Goal: Communication & Community: Answer question/provide support

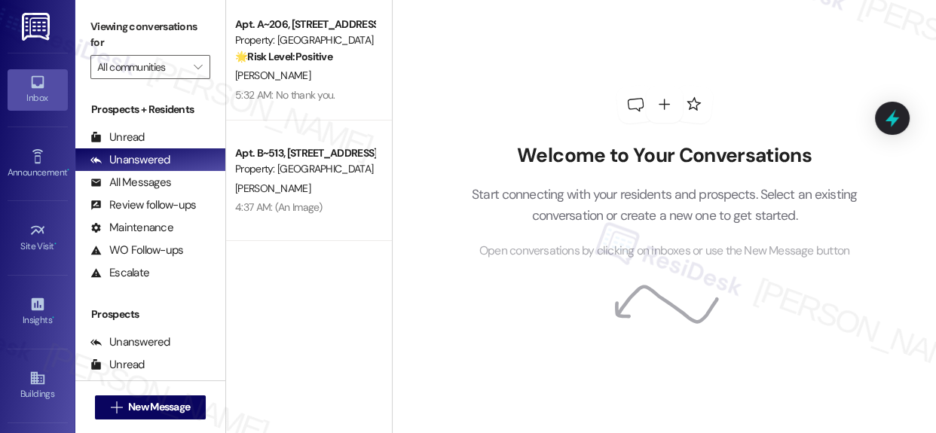
click at [383, 338] on div "Apt. A~[STREET_ADDRESS] Property: Concord Houses 🌟 Risk Level: Positive The con…" at bounding box center [309, 216] width 166 height 433
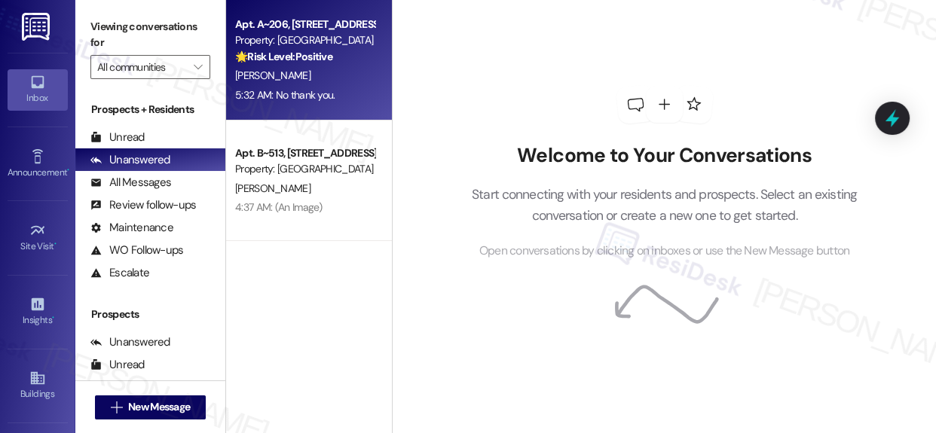
click at [311, 55] on strong "🌟 Risk Level: Positive" at bounding box center [283, 57] width 97 height 14
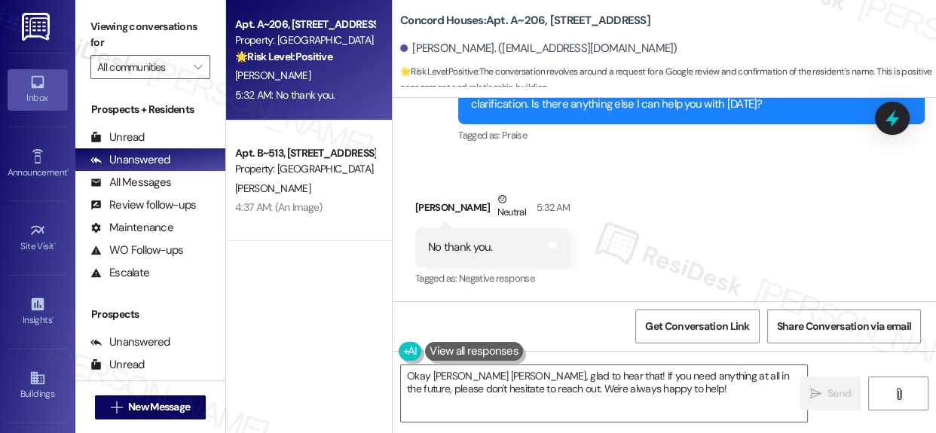
scroll to position [2091, 0]
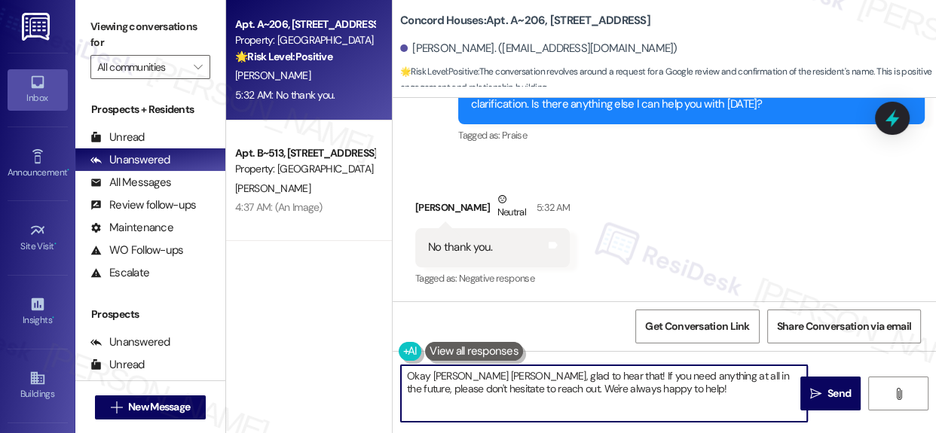
click at [641, 391] on textarea "Okay [PERSON_NAME] [PERSON_NAME], glad to hear that! If you need anything at al…" at bounding box center [604, 394] width 406 height 57
type textarea "Okay [PERSON_NAME] [PERSON_NAME], glad to hear that! If you need anything at al…"
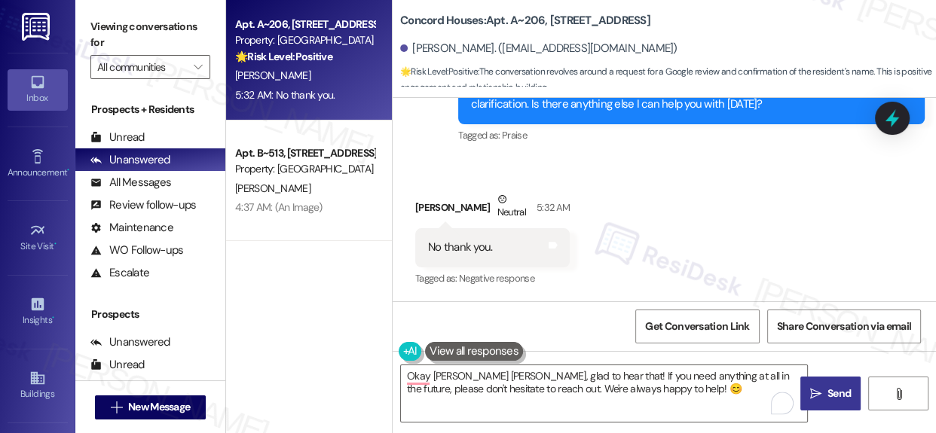
click at [816, 390] on icon "" at bounding box center [815, 394] width 11 height 12
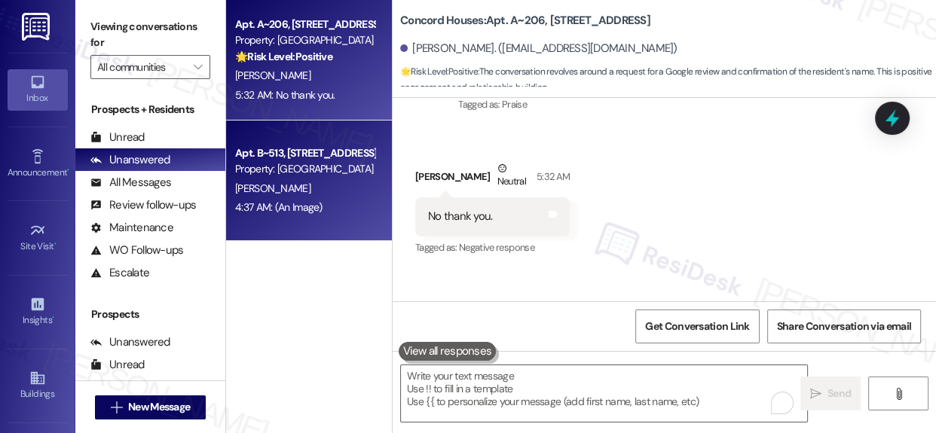
scroll to position [2091, 0]
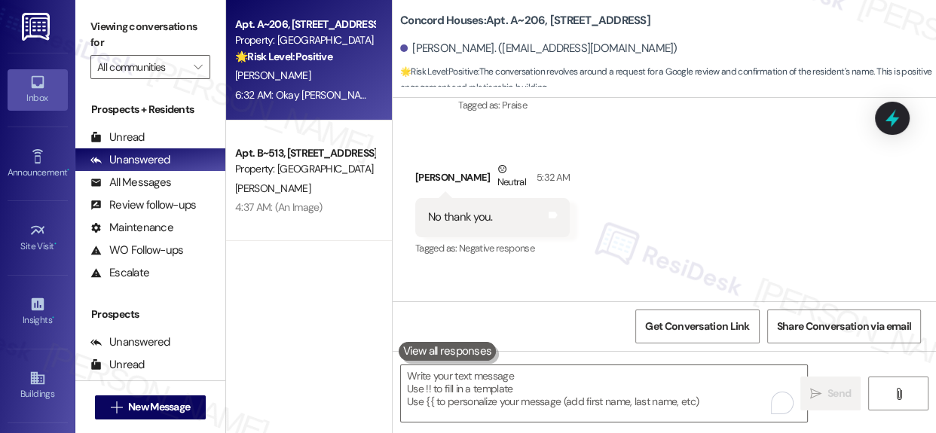
click at [303, 174] on div "Property: [GEOGRAPHIC_DATA]" at bounding box center [304, 169] width 139 height 16
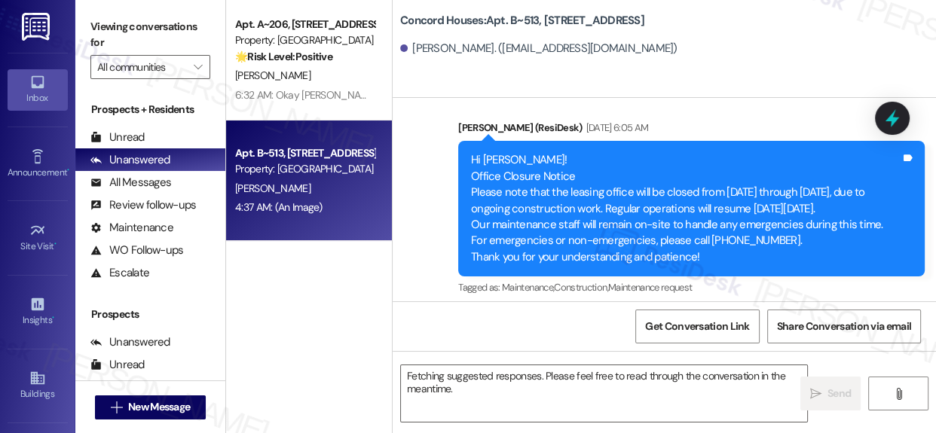
scroll to position [1594, 0]
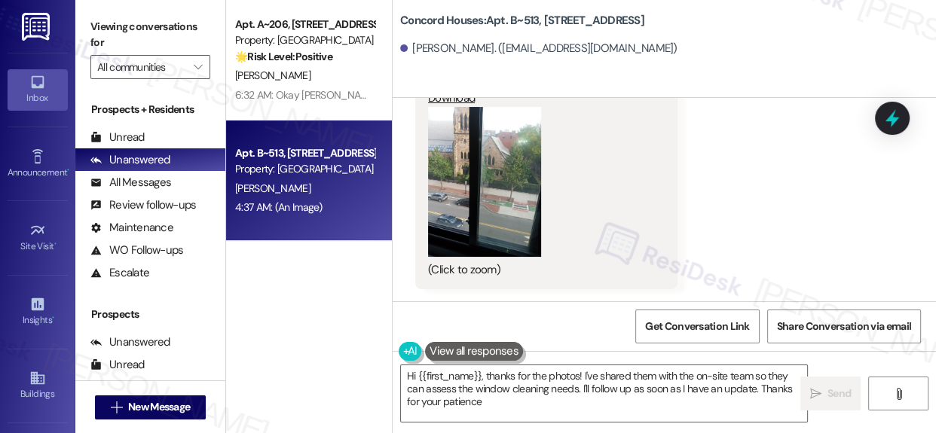
type textarea "Hi {{first_name}}, thanks for the photos! I've shared them with the on-site tea…"
click at [128, 157] on div "Unanswered" at bounding box center [130, 160] width 80 height 16
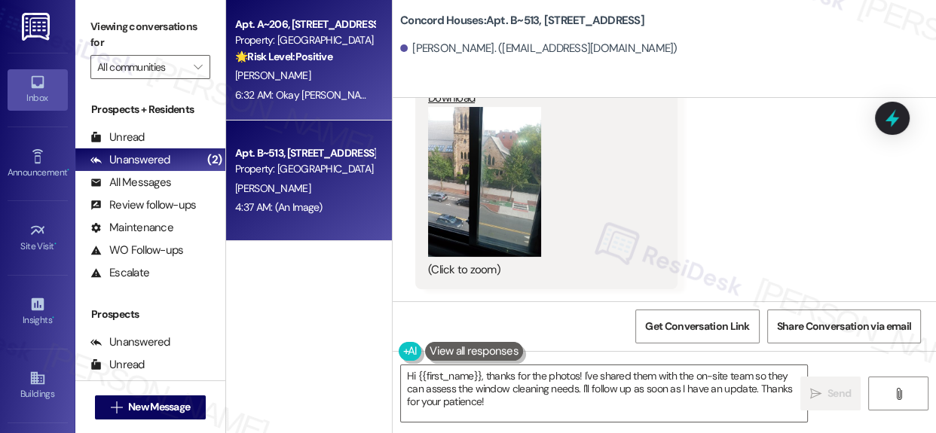
click at [295, 61] on strong "🌟 Risk Level: Positive" at bounding box center [283, 57] width 97 height 14
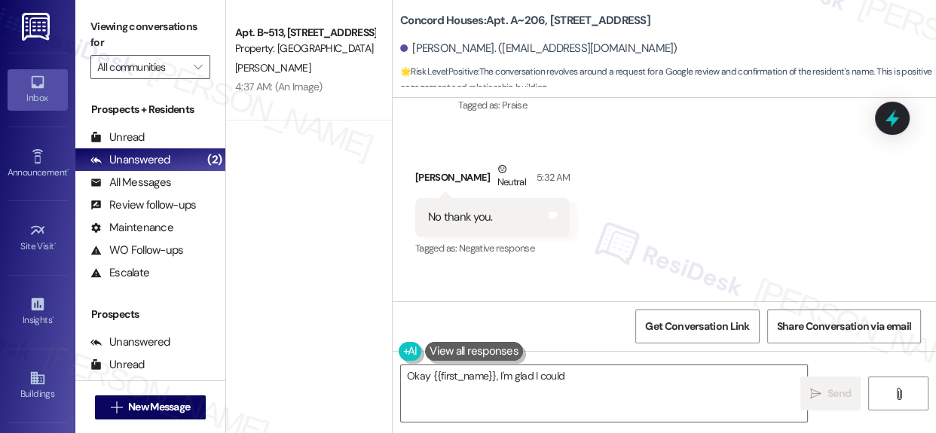
scroll to position [2235, 0]
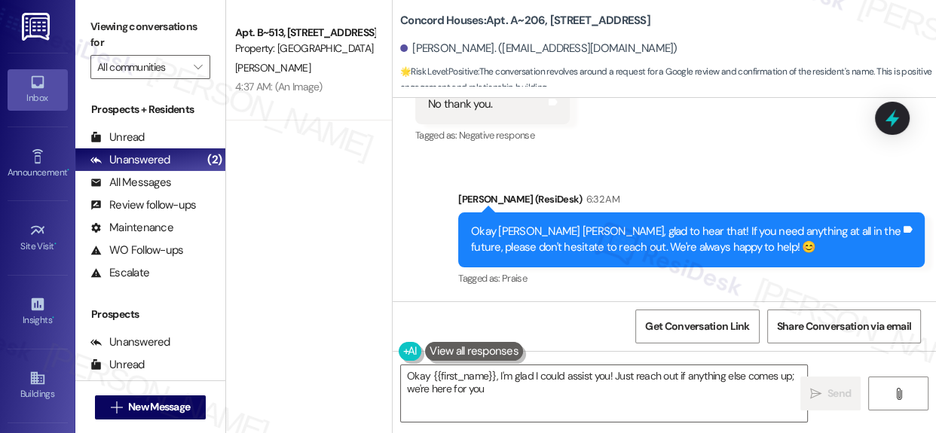
type textarea "Okay {{first_name}}, I'm glad I could assist you! Just reach out if anything el…"
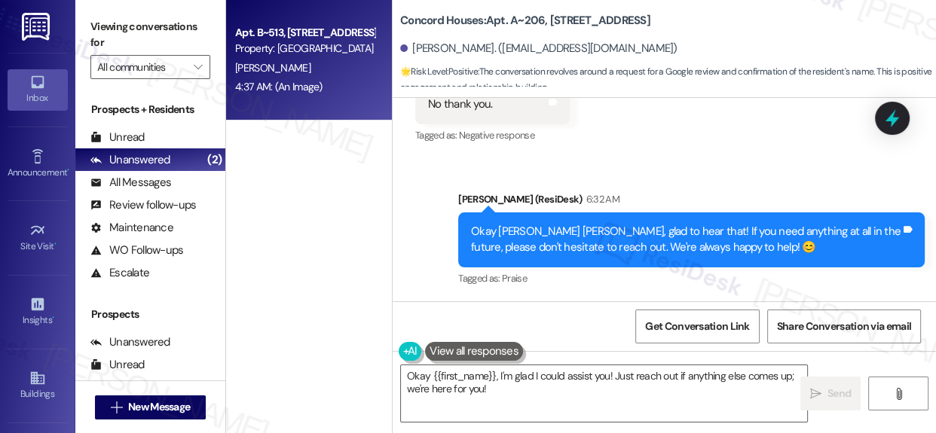
click at [304, 42] on div "Property: [GEOGRAPHIC_DATA]" at bounding box center [304, 49] width 139 height 16
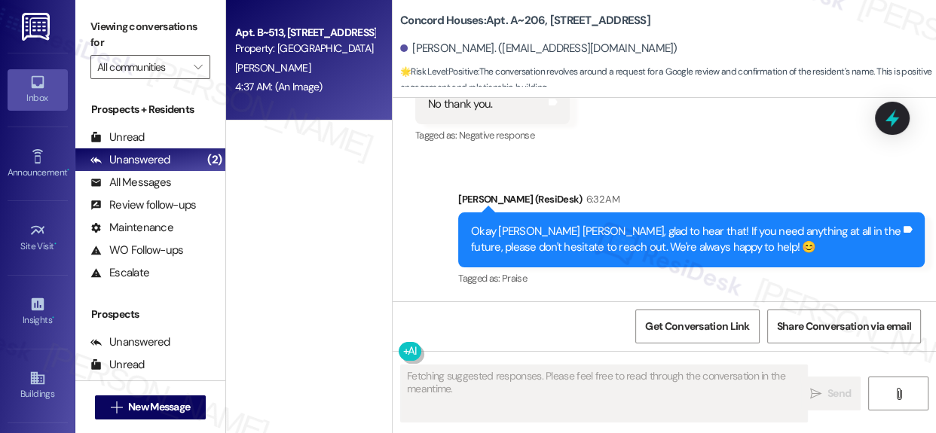
scroll to position [1594, 0]
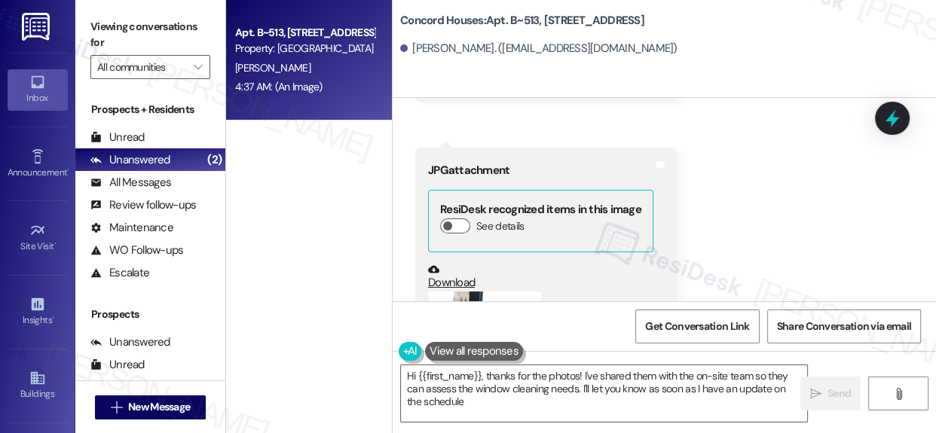
type textarea "Hi {{first_name}}, thanks for the photos! I've shared them with the on-site tea…"
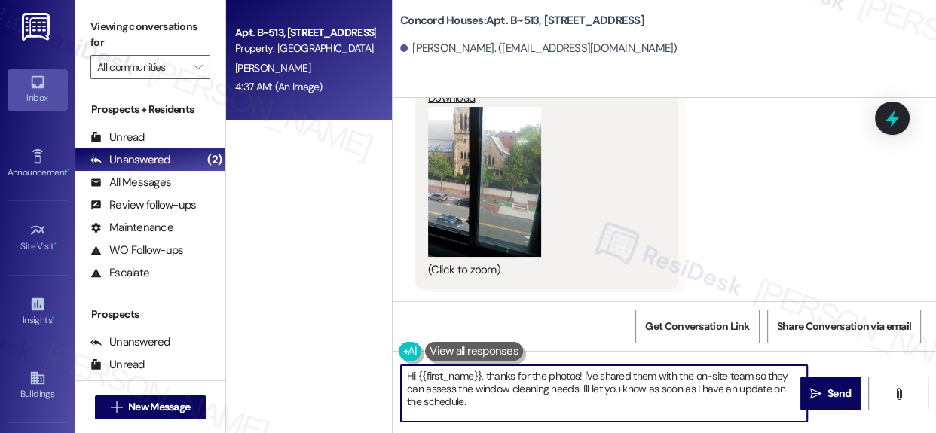
click at [516, 402] on textarea "Hi {{first_name}}, thanks for the photos! I've shared them with the on-site tea…" at bounding box center [604, 394] width 406 height 57
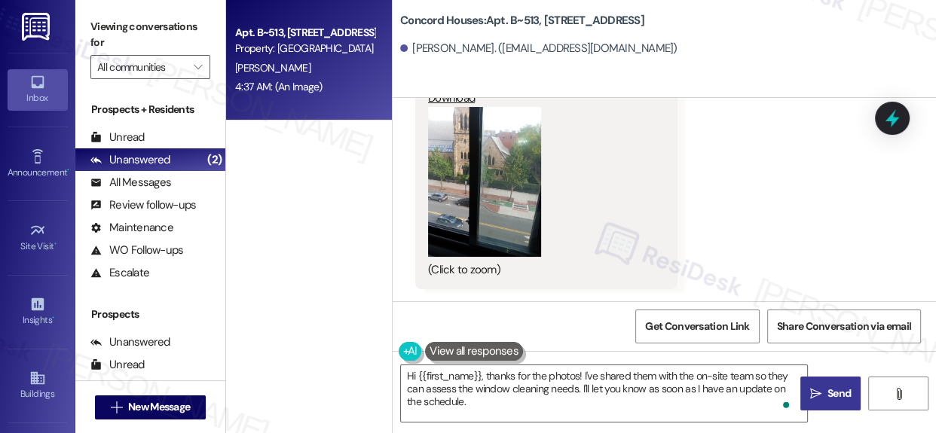
click at [835, 396] on span "Send" at bounding box center [839, 394] width 23 height 16
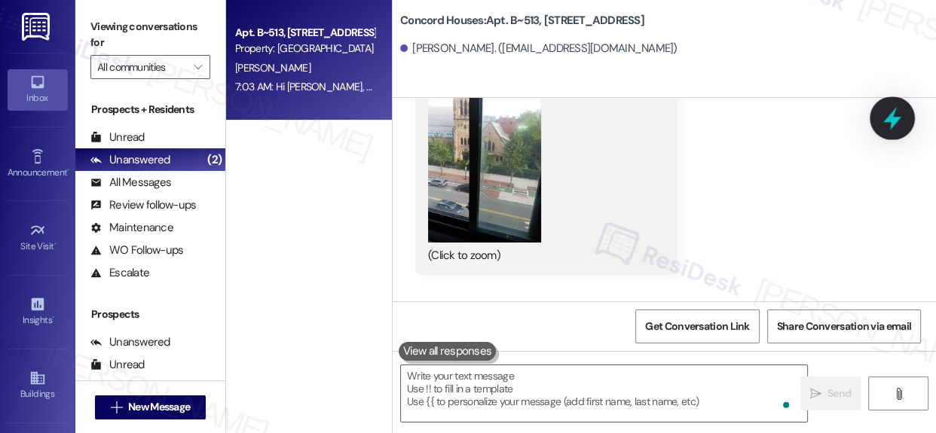
click at [893, 121] on icon at bounding box center [892, 118] width 18 height 23
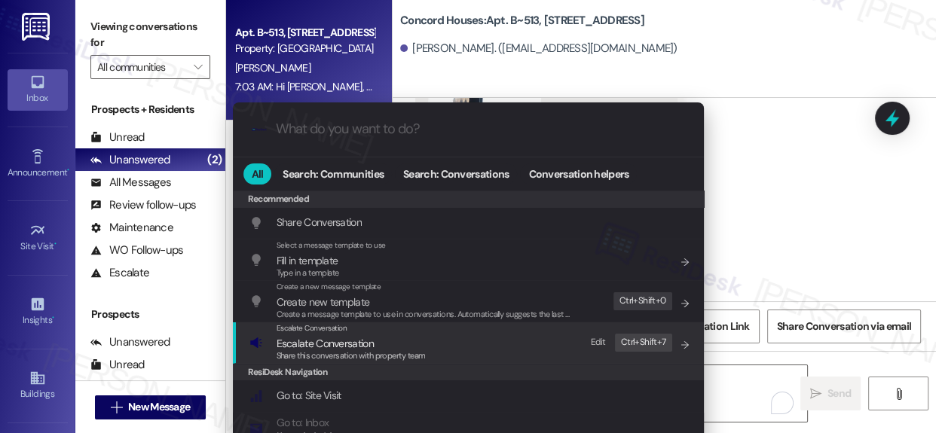
click at [313, 345] on span "Escalate Conversation" at bounding box center [325, 344] width 97 height 14
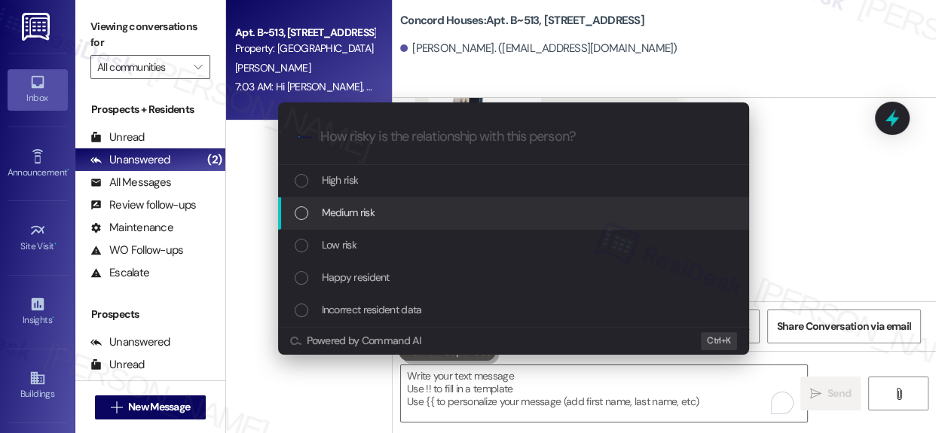
click at [301, 213] on div "List of options" at bounding box center [302, 214] width 14 height 14
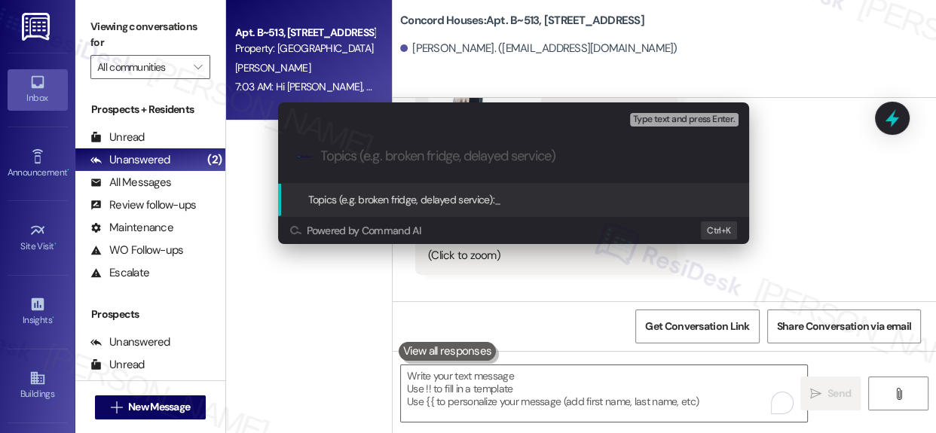
click at [347, 201] on span "Topics (e.g. broken fridge, delayed service):" at bounding box center [401, 200] width 187 height 14
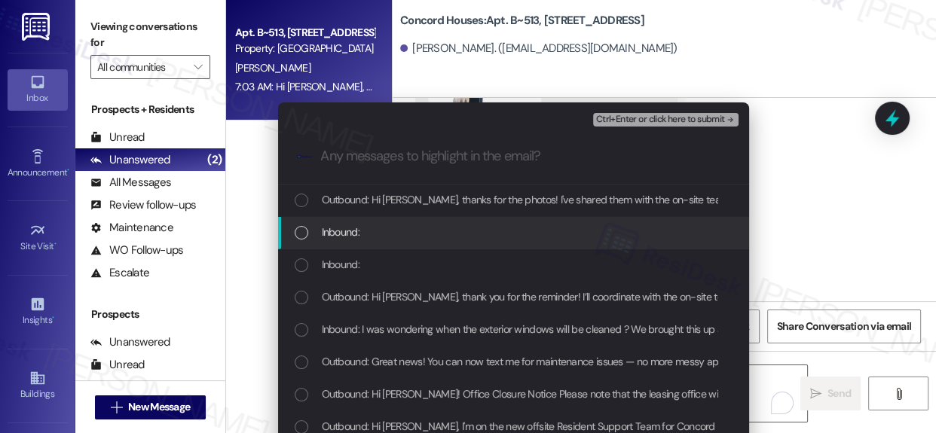
click at [784, 213] on div "Escalate Conversation Medium risk Any messages to highlight in the email? Ctrl+…" at bounding box center [468, 216] width 936 height 433
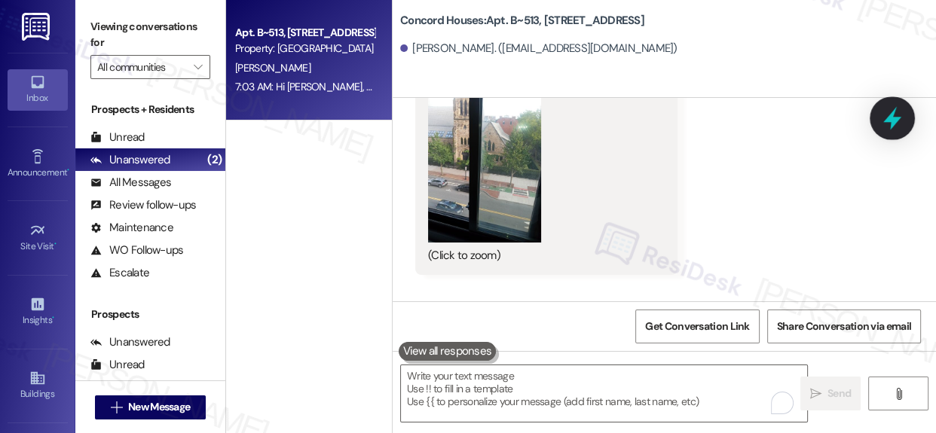
click at [889, 111] on icon at bounding box center [893, 119] width 26 height 26
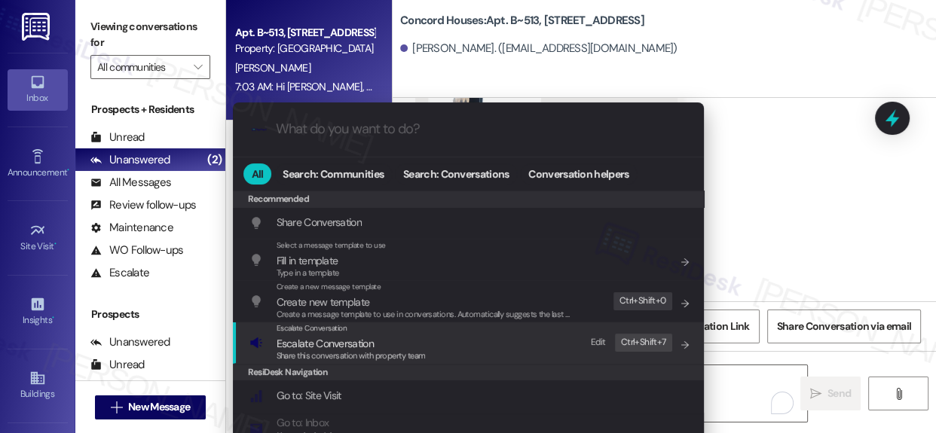
drag, startPoint x: 321, startPoint y: 339, endPoint x: 314, endPoint y: 291, distance: 48.8
click at [323, 339] on span "Escalate Conversation" at bounding box center [325, 344] width 97 height 14
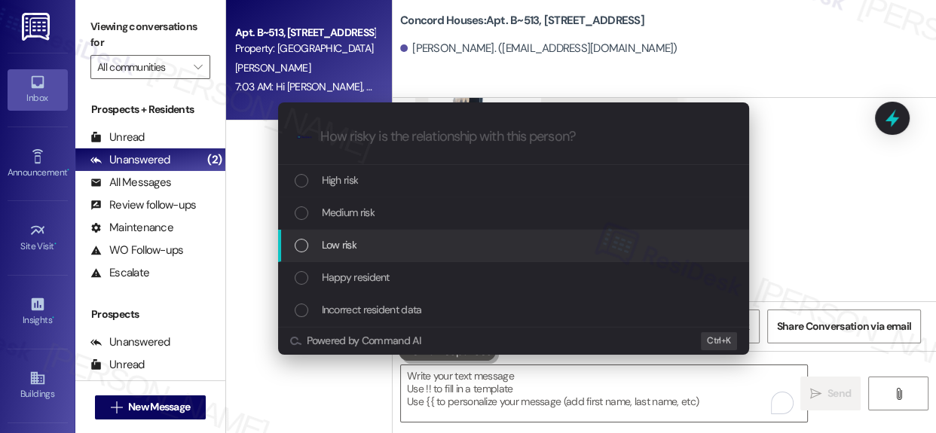
click at [341, 249] on span "Low risk" at bounding box center [339, 245] width 35 height 17
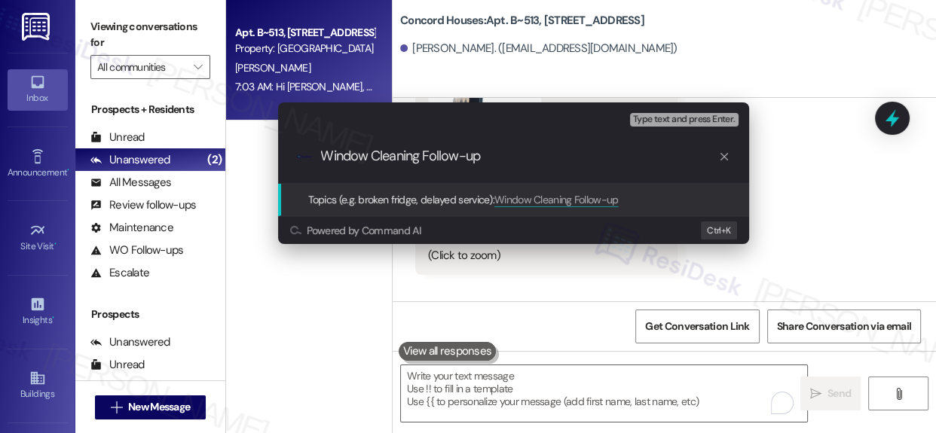
type input "Window Cleaning Follow-up"
click at [578, 197] on span "Window Cleaning Follow-up" at bounding box center [556, 200] width 124 height 14
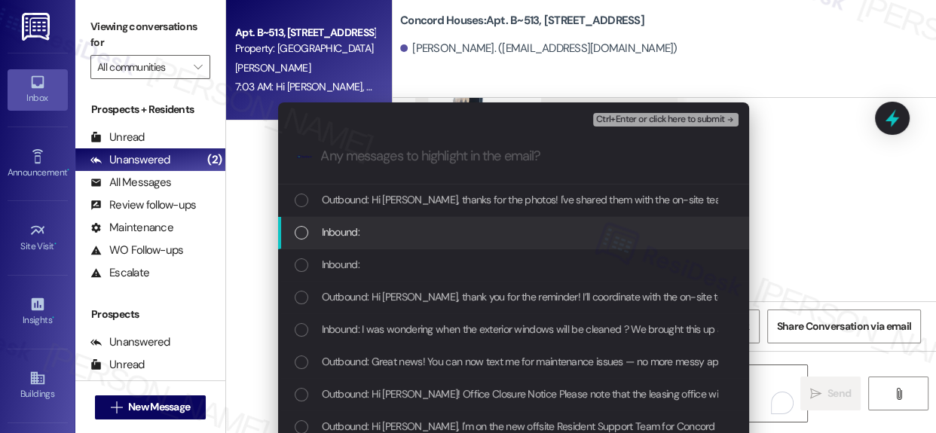
click at [302, 234] on div "List of options" at bounding box center [302, 233] width 14 height 14
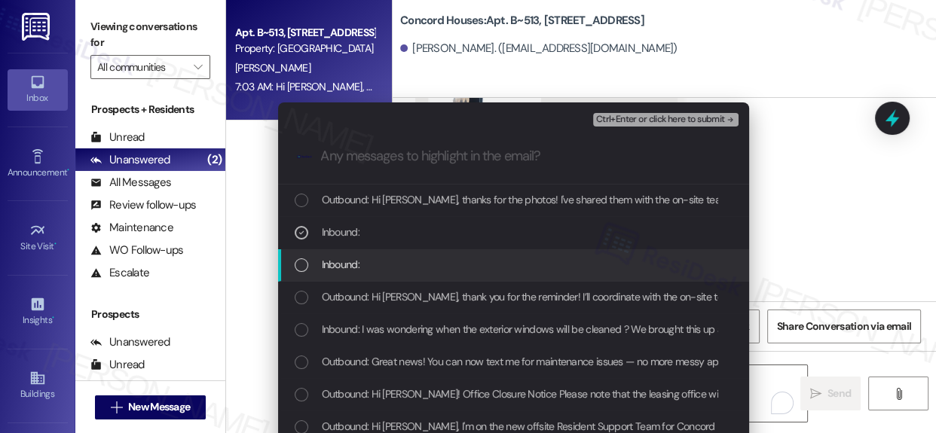
drag, startPoint x: 297, startPoint y: 262, endPoint x: 306, endPoint y: 280, distance: 19.6
click at [298, 262] on div "List of options" at bounding box center [302, 266] width 14 height 14
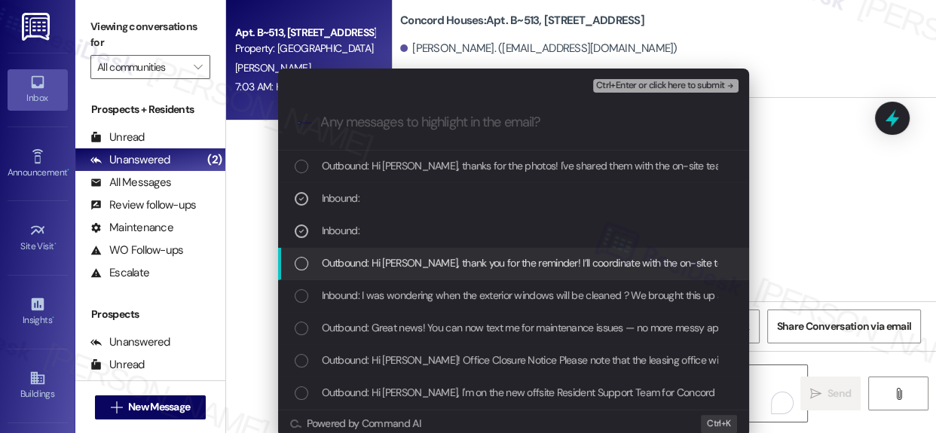
scroll to position [53, 0]
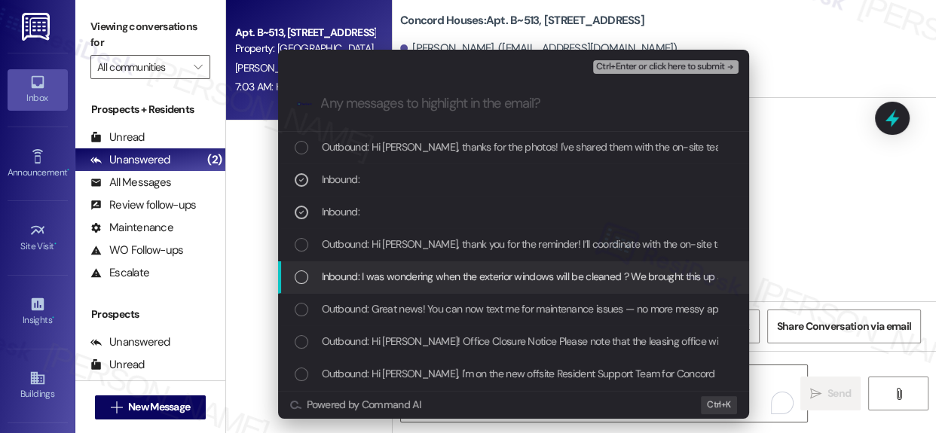
click at [298, 271] on div "List of options" at bounding box center [302, 278] width 14 height 14
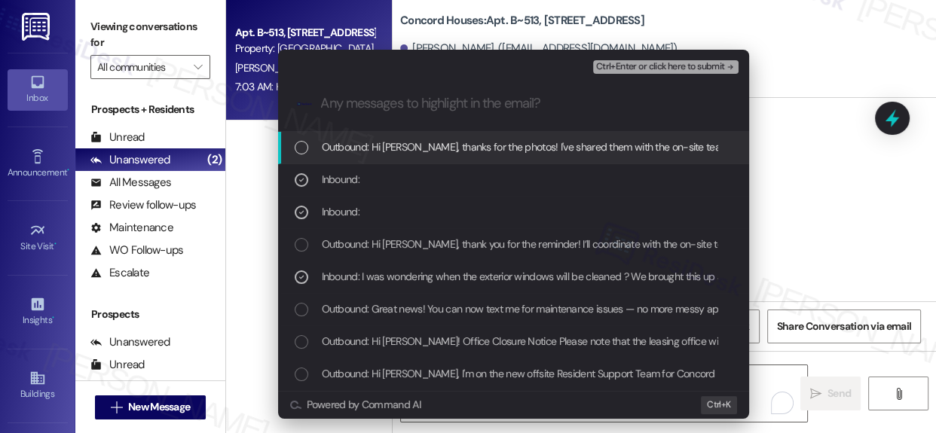
click at [672, 63] on span "Ctrl+Enter or click here to submit" at bounding box center [660, 67] width 129 height 11
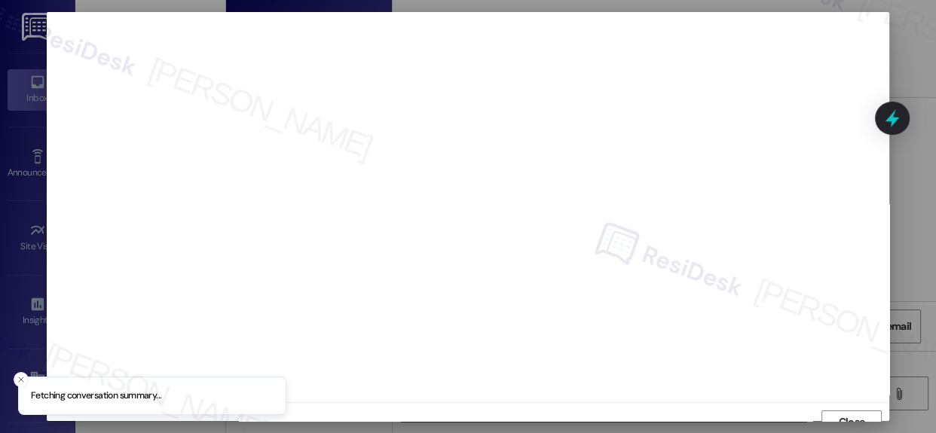
scroll to position [13, 0]
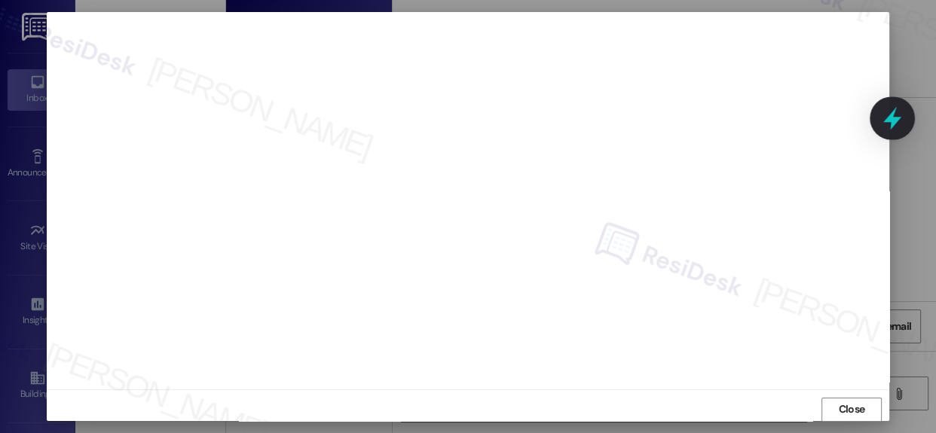
click at [893, 125] on icon at bounding box center [892, 118] width 18 height 23
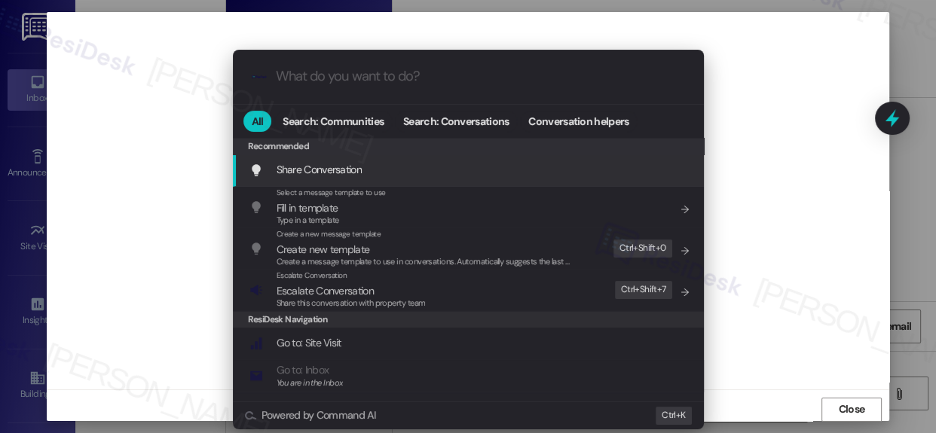
click at [773, 346] on div ".cls-1{fill:#0a055f;}.cls-2{fill:#0cc4c4;} resideskLogoBlueOrange All Search: C…" at bounding box center [468, 216] width 936 height 433
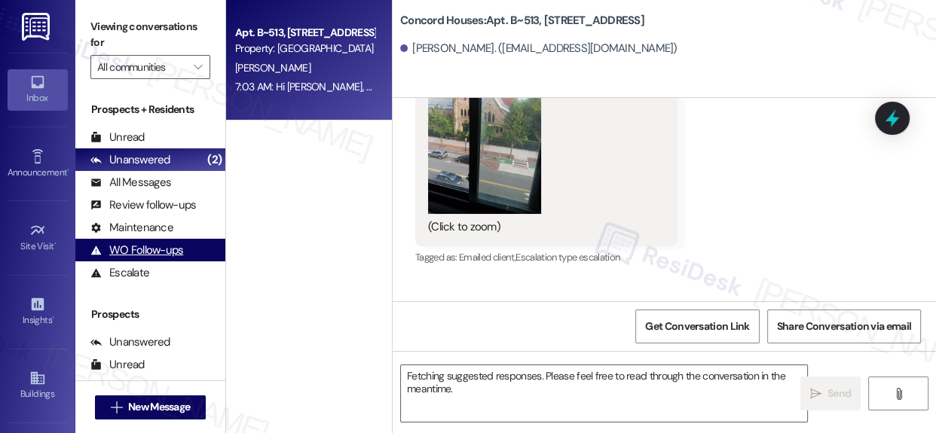
scroll to position [1615, 0]
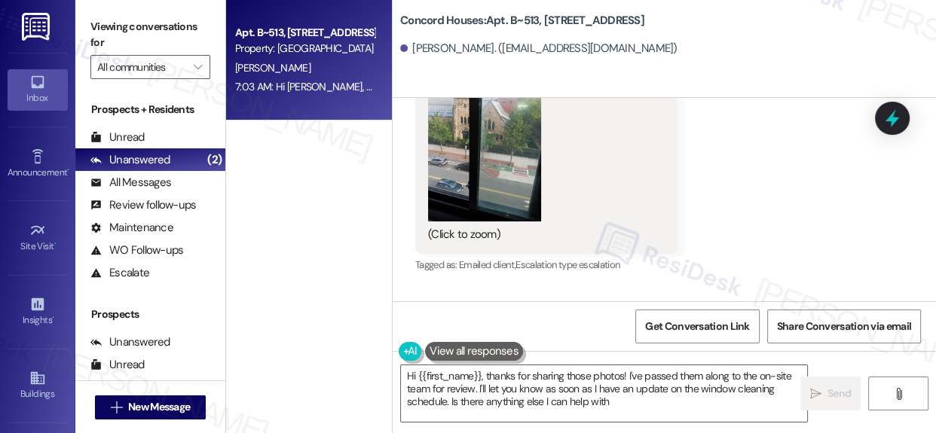
type textarea "Hi {{first_name}}, thanks for sharing those photos! I've passed them along to t…"
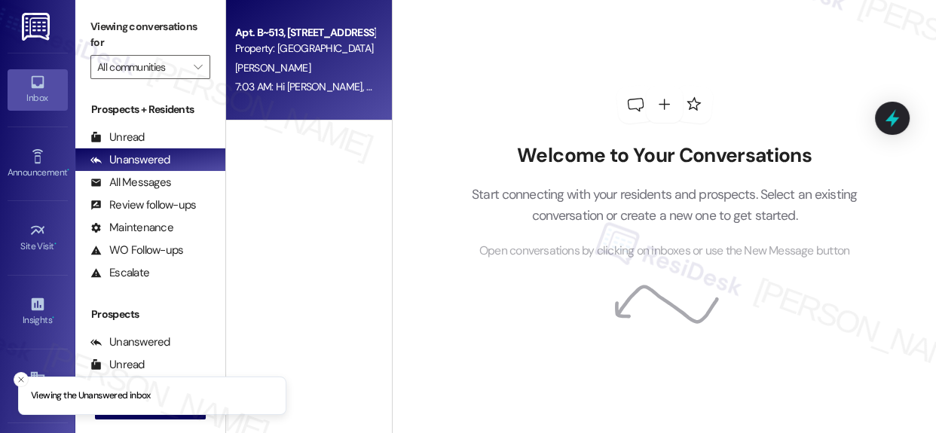
click at [286, 46] on div "Property: [GEOGRAPHIC_DATA]" at bounding box center [304, 49] width 139 height 16
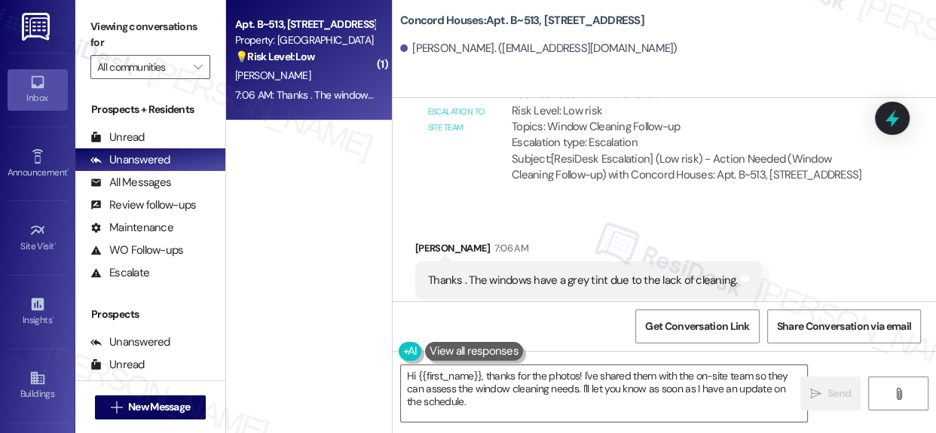
scroll to position [2082, 0]
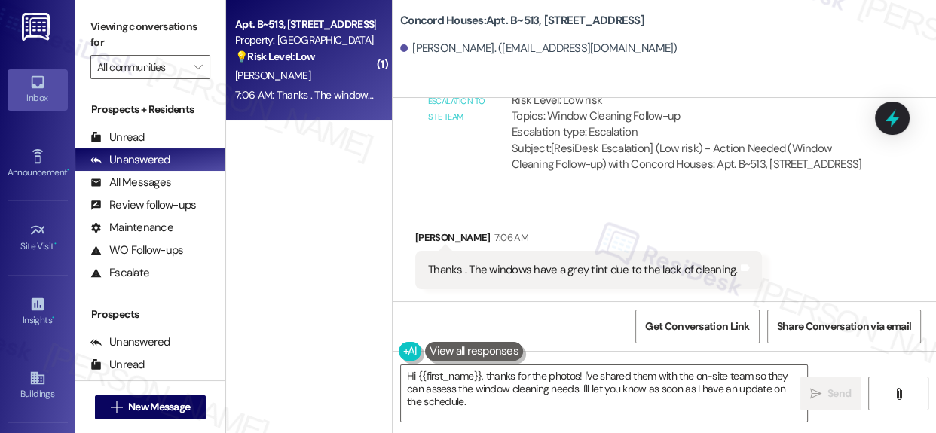
click at [328, 48] on div "Property: [GEOGRAPHIC_DATA]" at bounding box center [304, 40] width 139 height 16
click at [538, 267] on div "Thanks . The windows have a grey tint due to the lack of cleaning." at bounding box center [583, 270] width 310 height 16
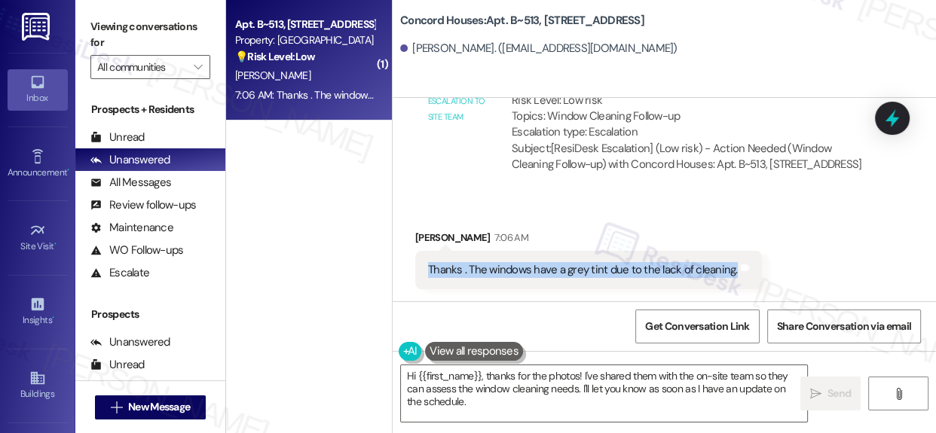
click at [538, 267] on div "Thanks . The windows have a grey tint due to the lack of cleaning." at bounding box center [583, 270] width 310 height 16
copy div "Thanks . The windows have a grey tint due to the lack of cleaning. Tags and not…"
click at [522, 384] on textarea "Hi {{first_name}}, thanks for the photos! I've shared them with the on-site tea…" at bounding box center [604, 394] width 406 height 57
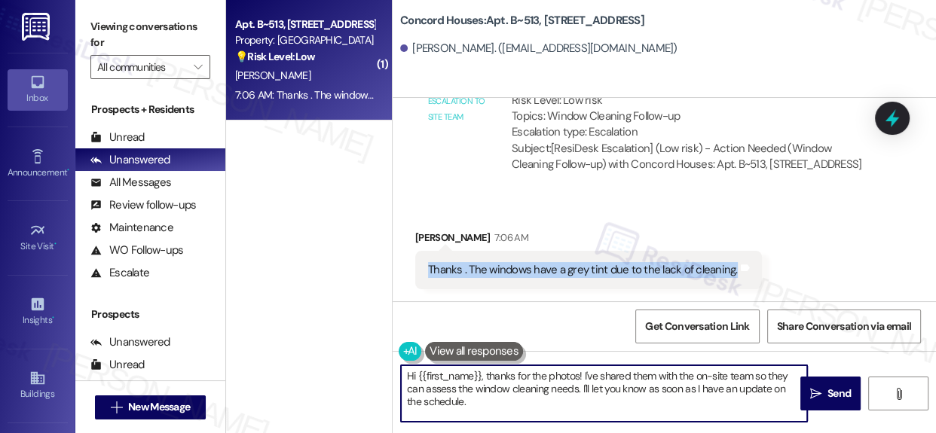
click at [522, 384] on textarea "Hi {{first_name}}, thanks for the photos! I've shared them with the on-site tea…" at bounding box center [604, 394] width 406 height 57
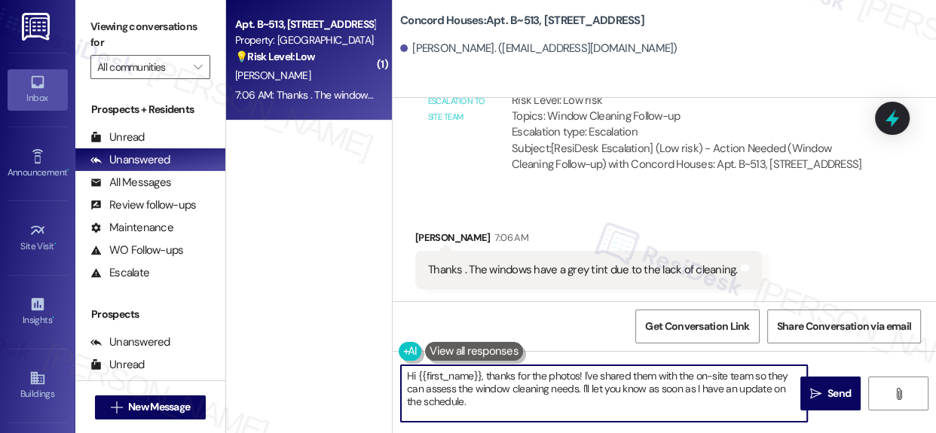
click at [522, 384] on textarea "Hi {{first_name}}, thanks for the photos! I've shared them with the on-site tea…" at bounding box center [604, 394] width 406 height 57
paste textarea "Thanks for the info. I’ll add that note about the grey tint on the windows due …"
click at [502, 396] on textarea "Thanks for the info. I’ll add that note about the grey tint on the windows due …" at bounding box center [604, 394] width 406 height 57
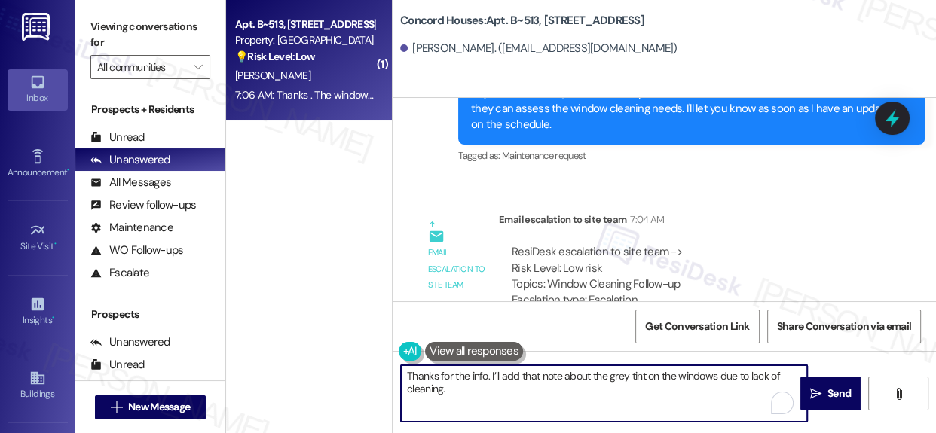
scroll to position [1877, 0]
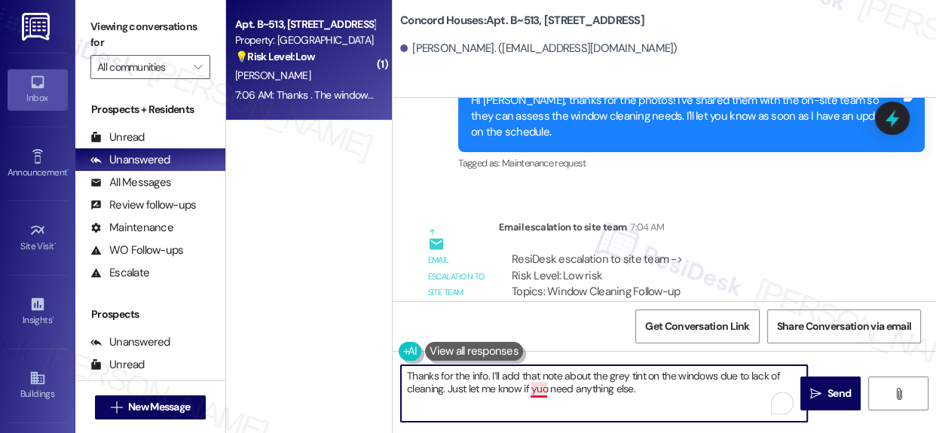
click at [537, 390] on textarea "Thanks for the info. I’ll add that note about the grey tint on the windows due …" at bounding box center [604, 394] width 406 height 57
type textarea "Thanks for the info. I’ll add that note about the grey tint on the windows due …"
click at [835, 391] on span "Send" at bounding box center [839, 394] width 23 height 16
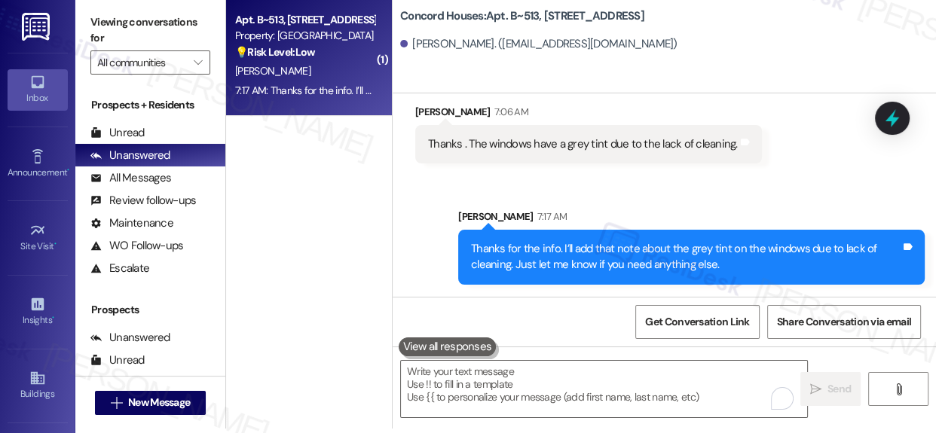
scroll to position [8, 0]
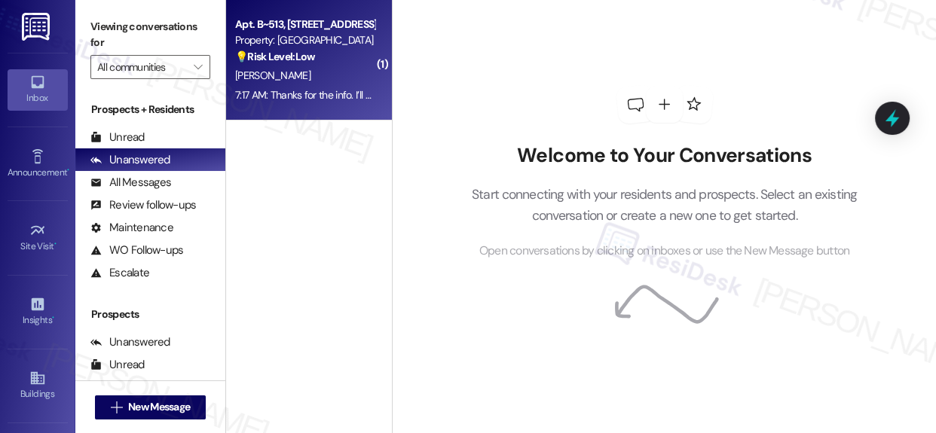
click at [281, 67] on div "[PERSON_NAME]" at bounding box center [305, 75] width 142 height 19
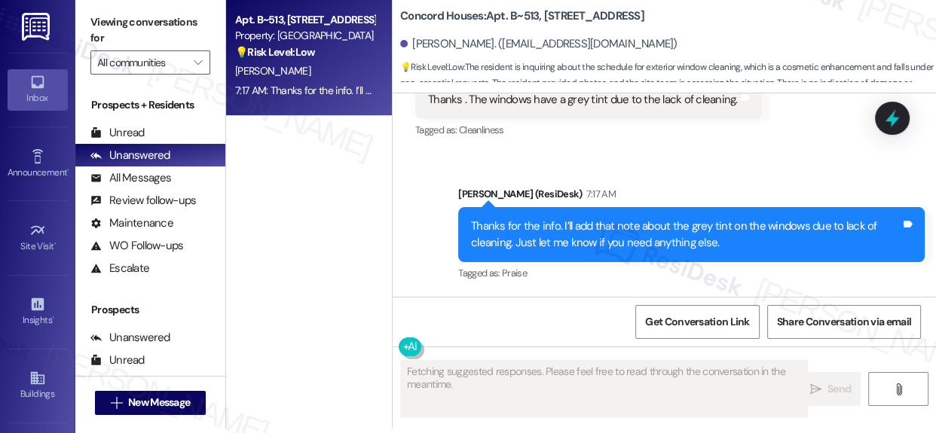
scroll to position [8, 0]
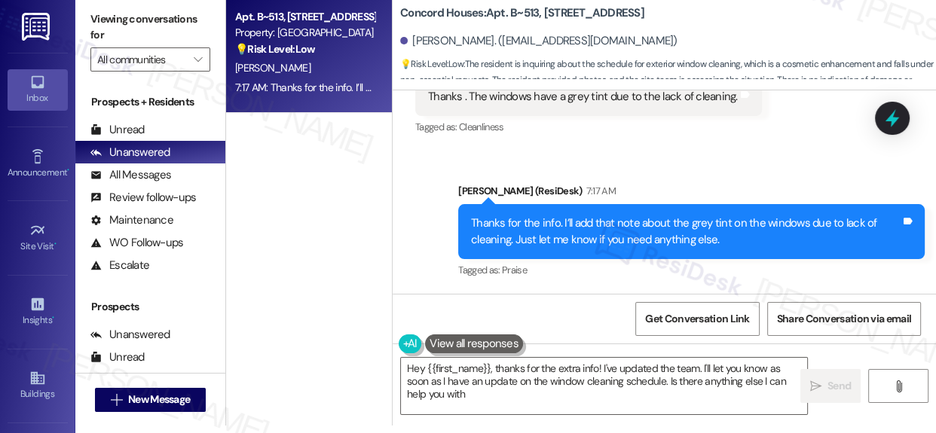
type textarea "Hey {{first_name}}, thanks for the extra info! I've updated the team. I'll let …"
click at [327, 41] on div "💡 Risk Level: Low The resident is inquiring about the schedule for exterior win…" at bounding box center [304, 49] width 139 height 16
